Goal: Task Accomplishment & Management: Manage account settings

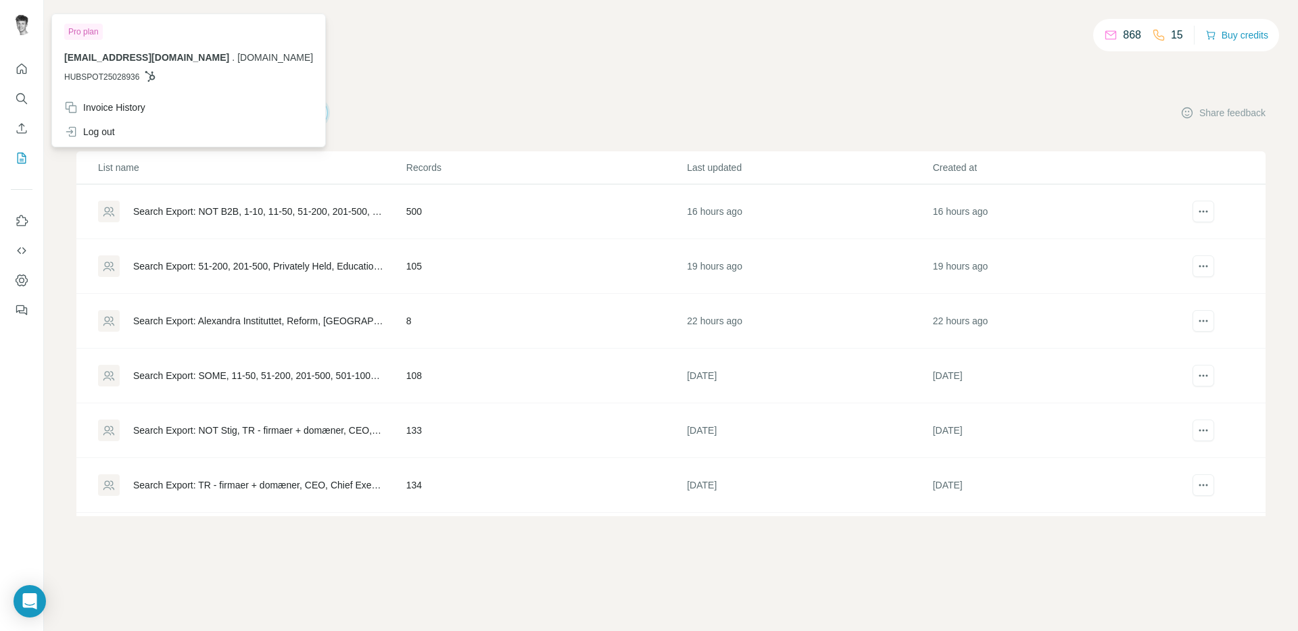
click at [500, 99] on div "My lists Companies People Share feedback" at bounding box center [670, 113] width 1189 height 28
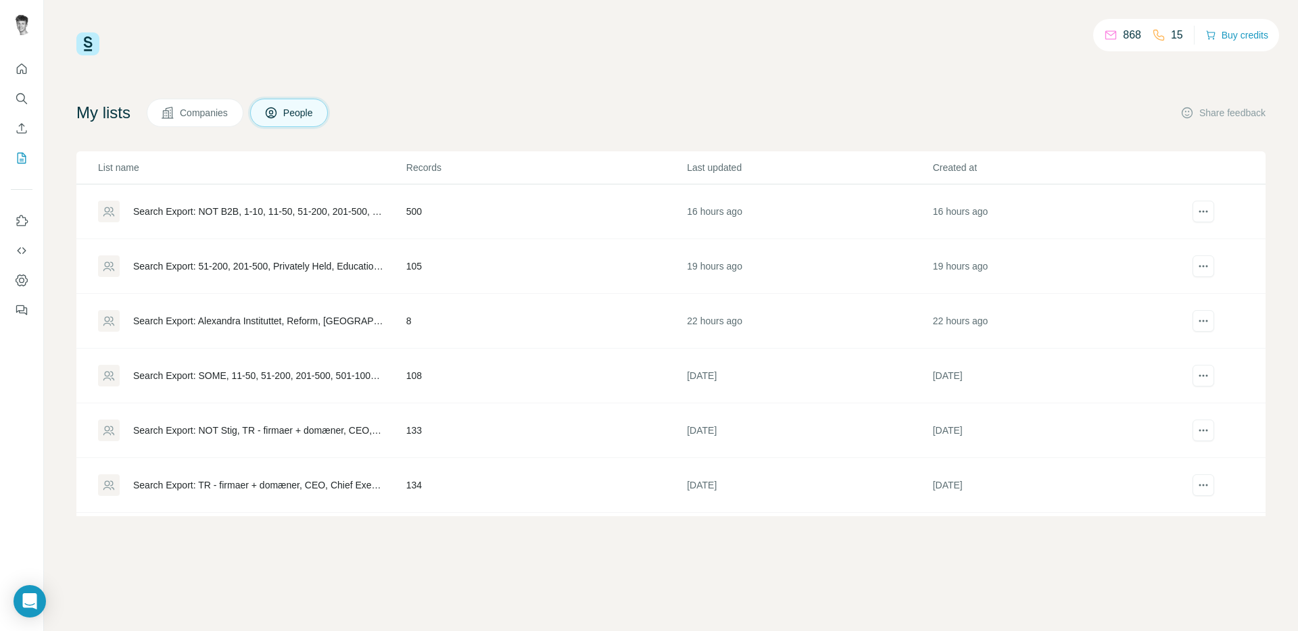
click at [528, 88] on div "868 15 Buy credits My lists Companies People Share feedback List name Records L…" at bounding box center [670, 274] width 1189 height 484
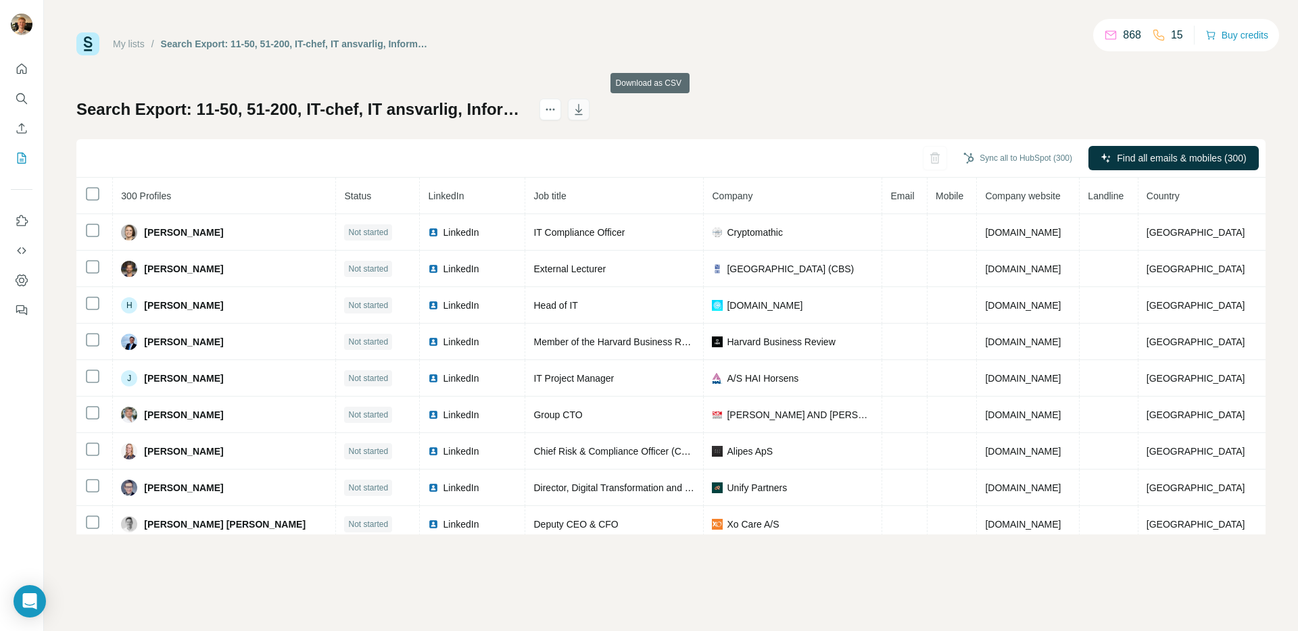
click at [585, 110] on icon "button" at bounding box center [579, 110] width 14 height 14
